Goal: Navigation & Orientation: Find specific page/section

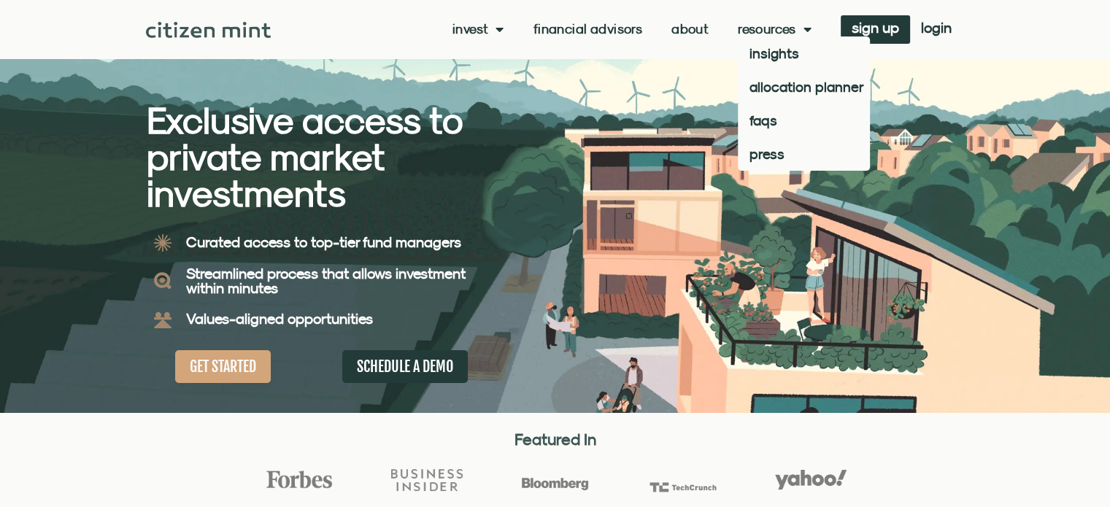
click at [809, 30] on span "Menu" at bounding box center [803, 29] width 15 height 28
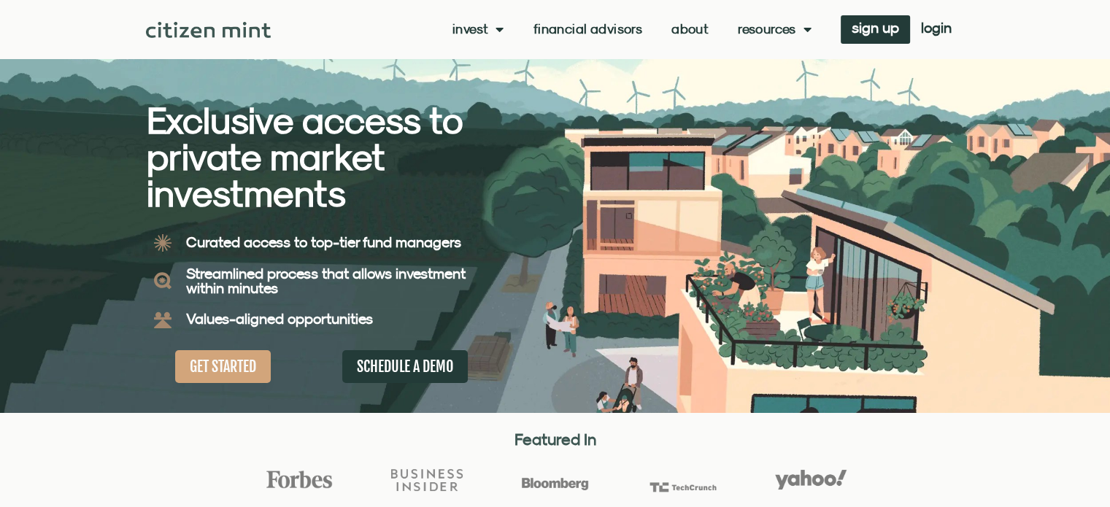
click at [809, 30] on span "Menu" at bounding box center [803, 29] width 15 height 28
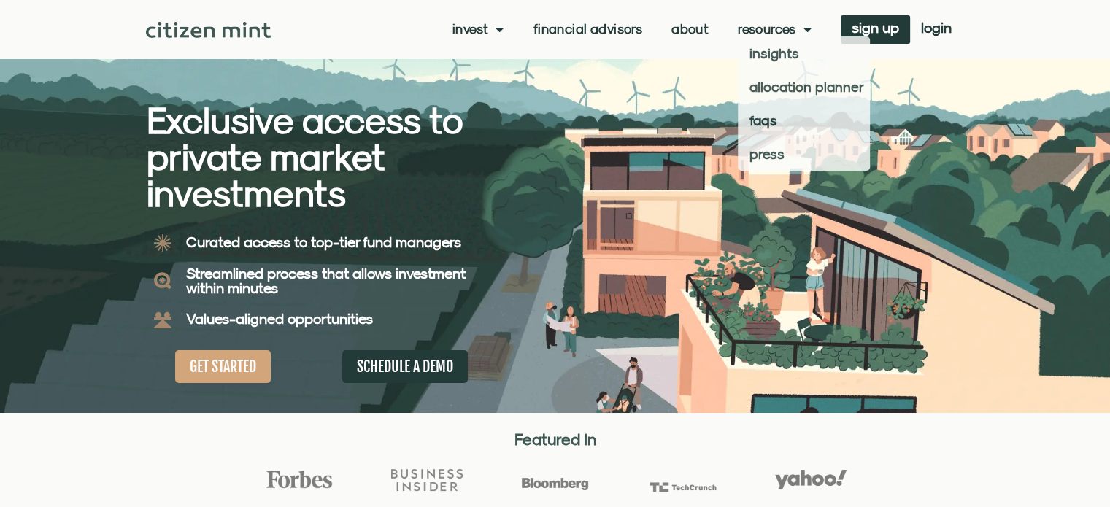
click at [690, 36] on link "About" at bounding box center [689, 29] width 37 height 15
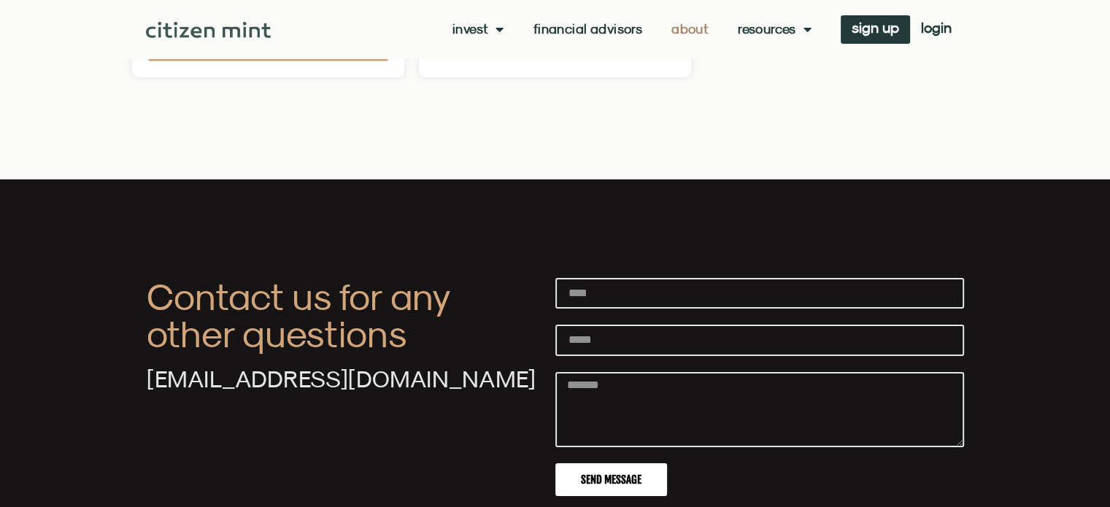
scroll to position [4865, 0]
